Goal: Navigation & Orientation: Find specific page/section

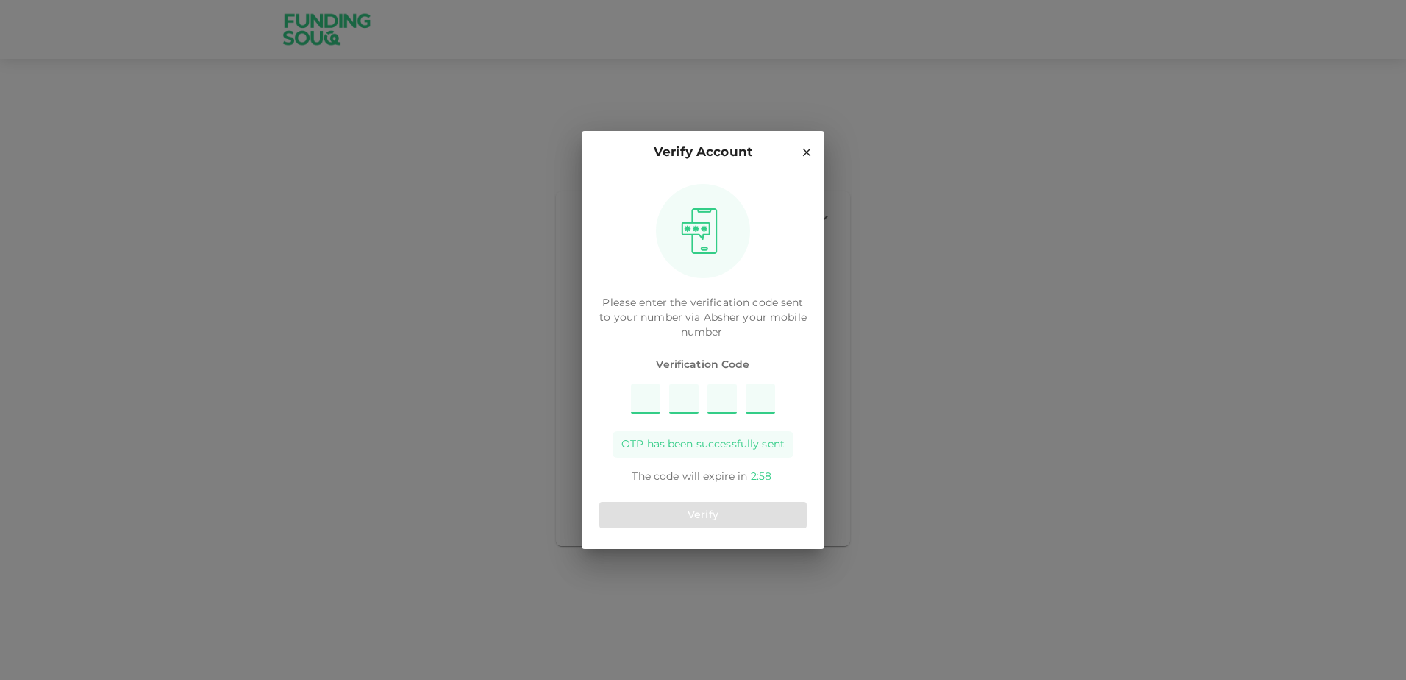
type input "2"
type input "3"
type input "8"
type input "1"
click at [747, 513] on button "Verify" at bounding box center [702, 515] width 207 height 26
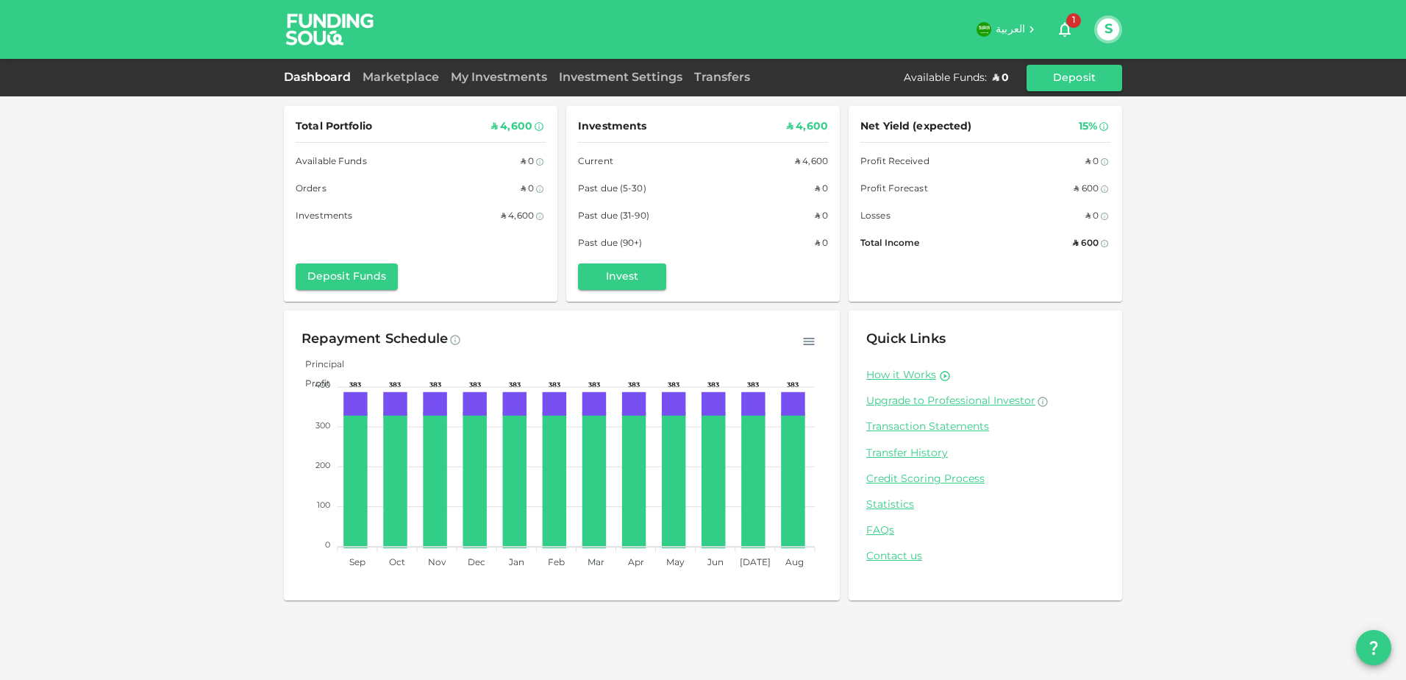
click at [404, 71] on div "Marketplace" at bounding box center [401, 78] width 88 height 18
click at [407, 82] on link "Marketplace" at bounding box center [401, 77] width 88 height 11
